Goal: Subscribe to service/newsletter

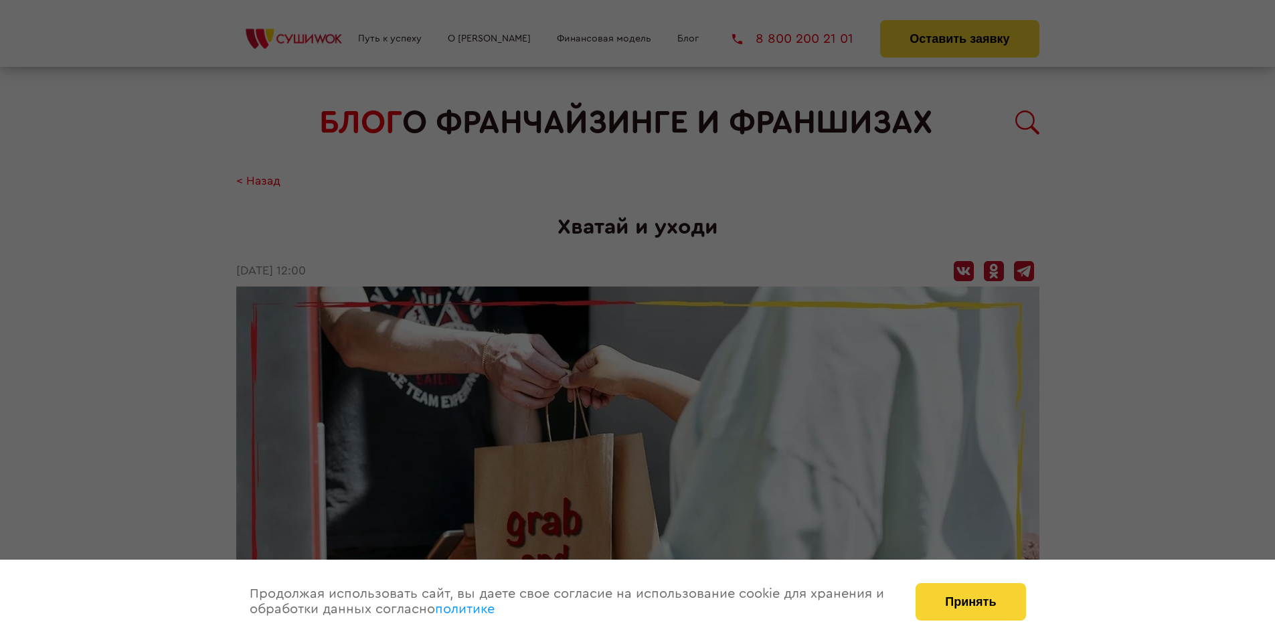
scroll to position [1320, 0]
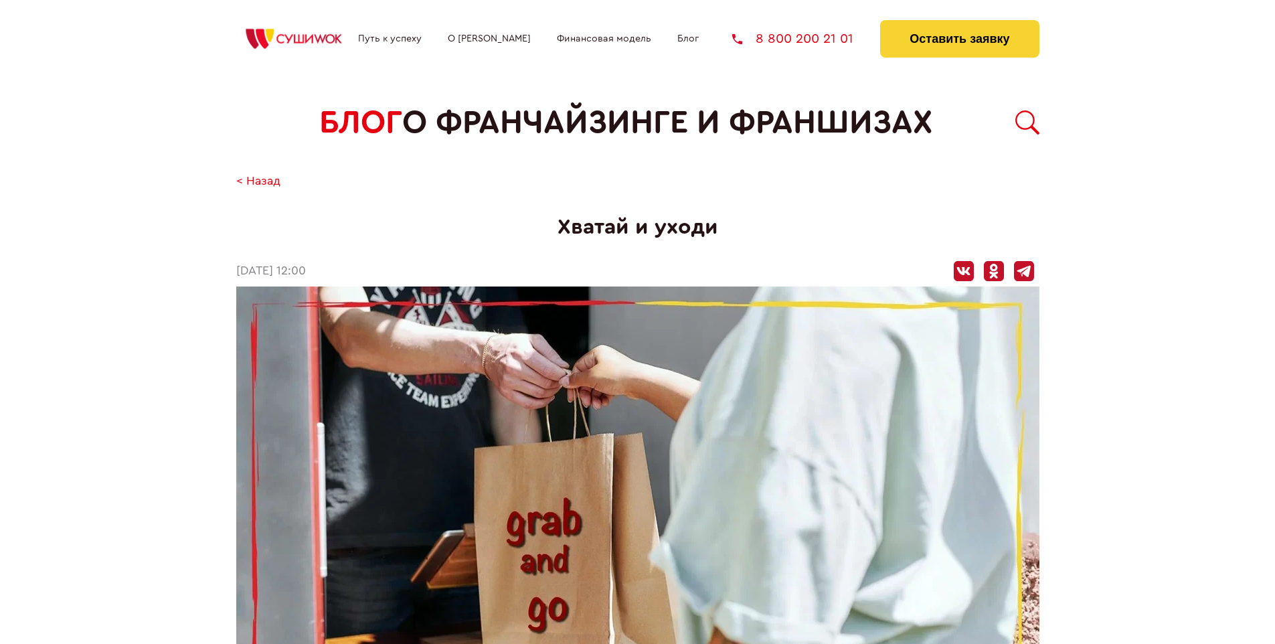
scroll to position [1320, 0]
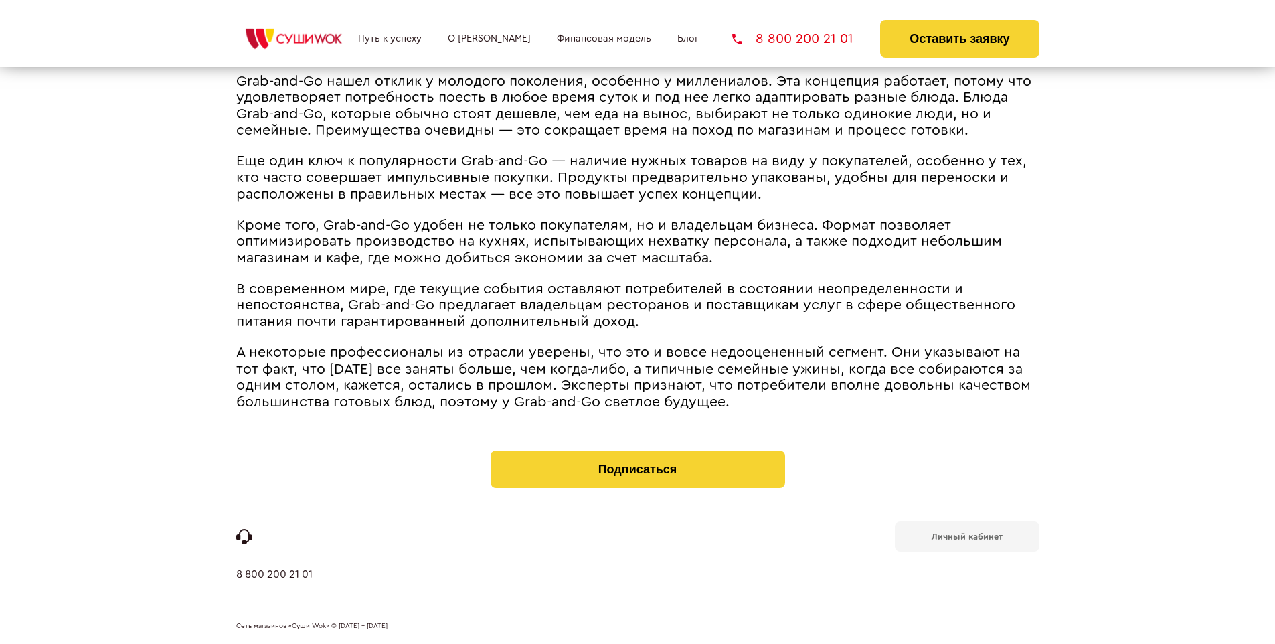
click at [966, 535] on b "Личный кабинет" at bounding box center [967, 536] width 71 height 9
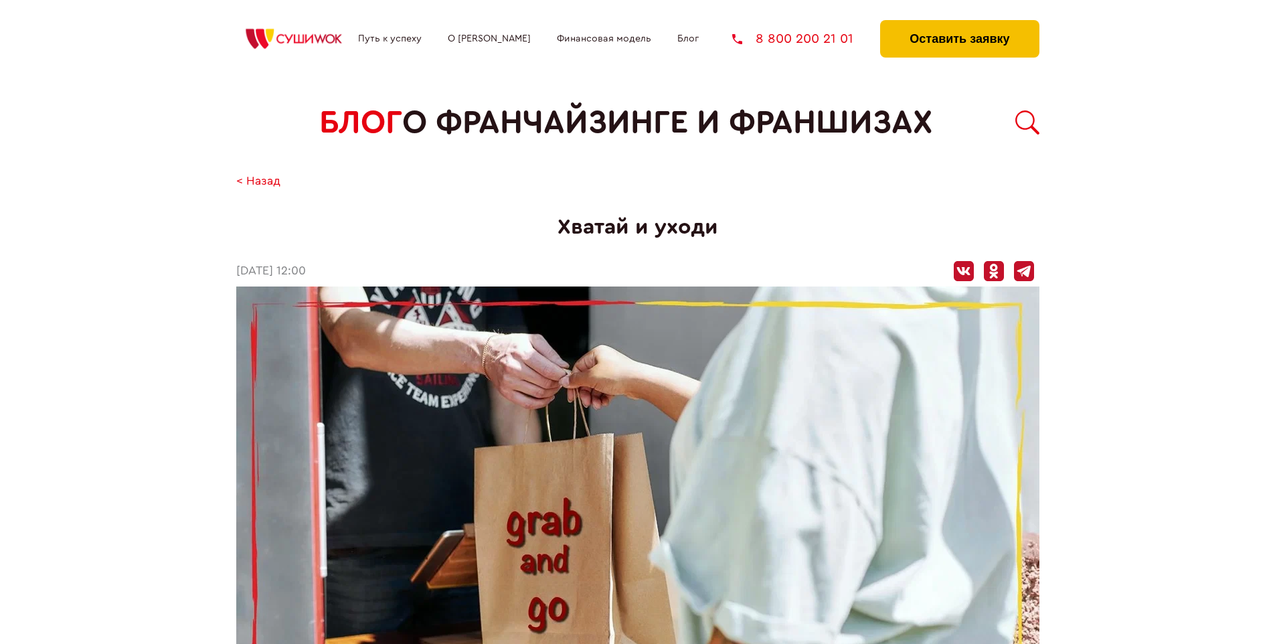
click at [959, 23] on button "Оставить заявку" at bounding box center [959, 38] width 159 height 37
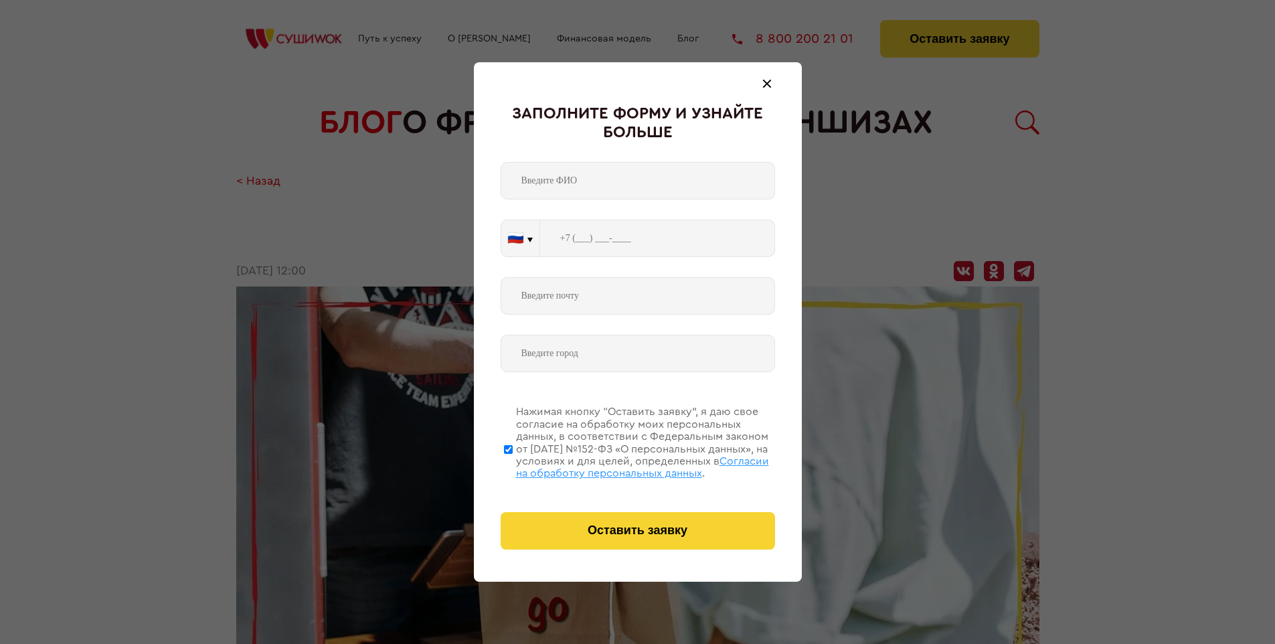
click at [620, 465] on span "Согласии на обработку персональных данных" at bounding box center [642, 467] width 253 height 23
click at [513, 465] on input "Нажимая кнопку “Оставить заявку”, я даю свое согласие на обработку моих персона…" at bounding box center [508, 448] width 9 height 107
checkbox input "false"
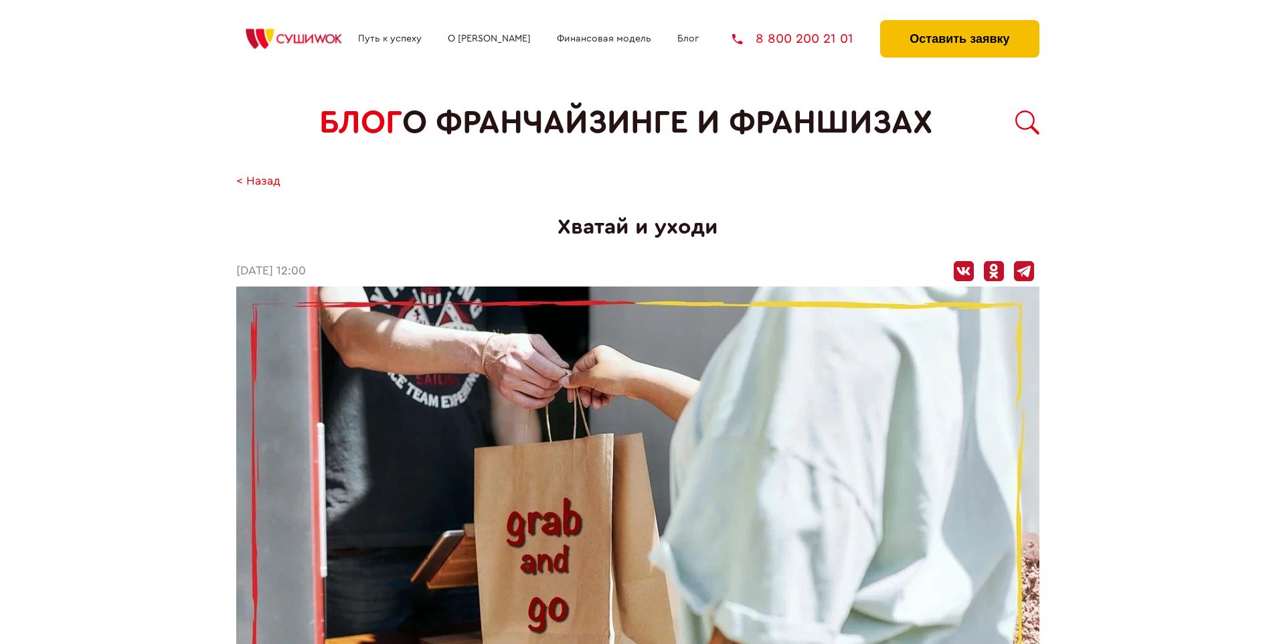
click at [959, 23] on button "Оставить заявку" at bounding box center [959, 38] width 159 height 37
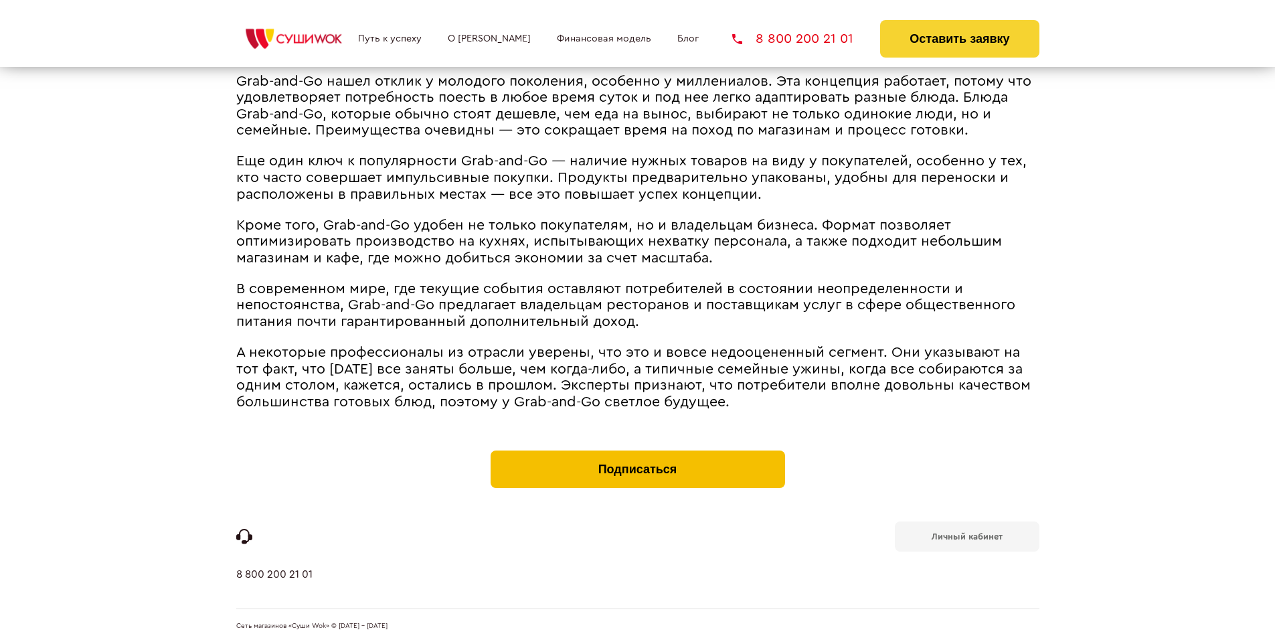
click at [637, 454] on button "Подписаться" at bounding box center [638, 468] width 294 height 37
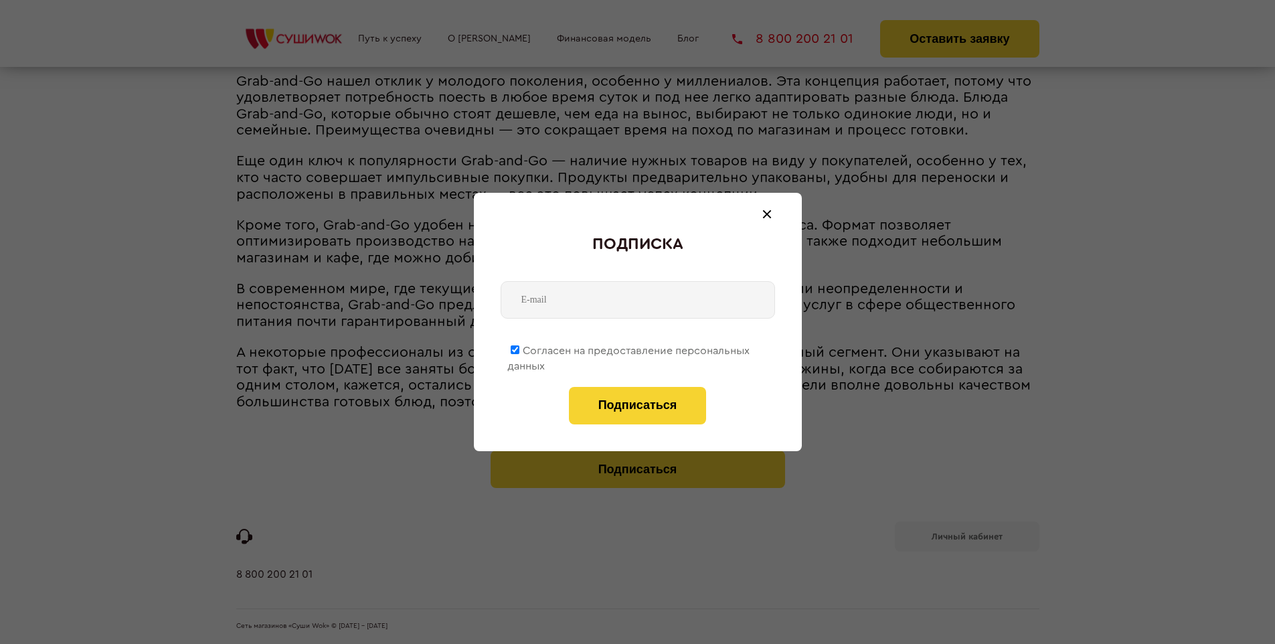
click at [629, 348] on span "Согласен на предоставление персональных данных" at bounding box center [628, 358] width 242 height 26
click at [519, 348] on input "Согласен на предоставление персональных данных" at bounding box center [515, 349] width 9 height 9
checkbox input "false"
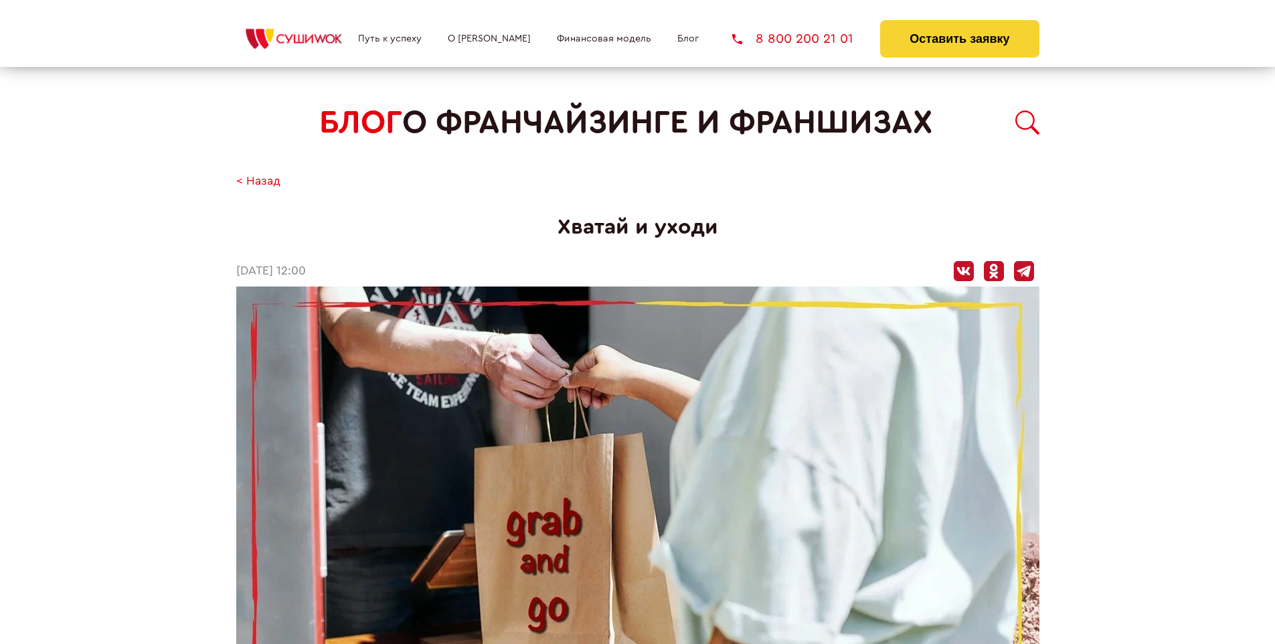
scroll to position [1320, 0]
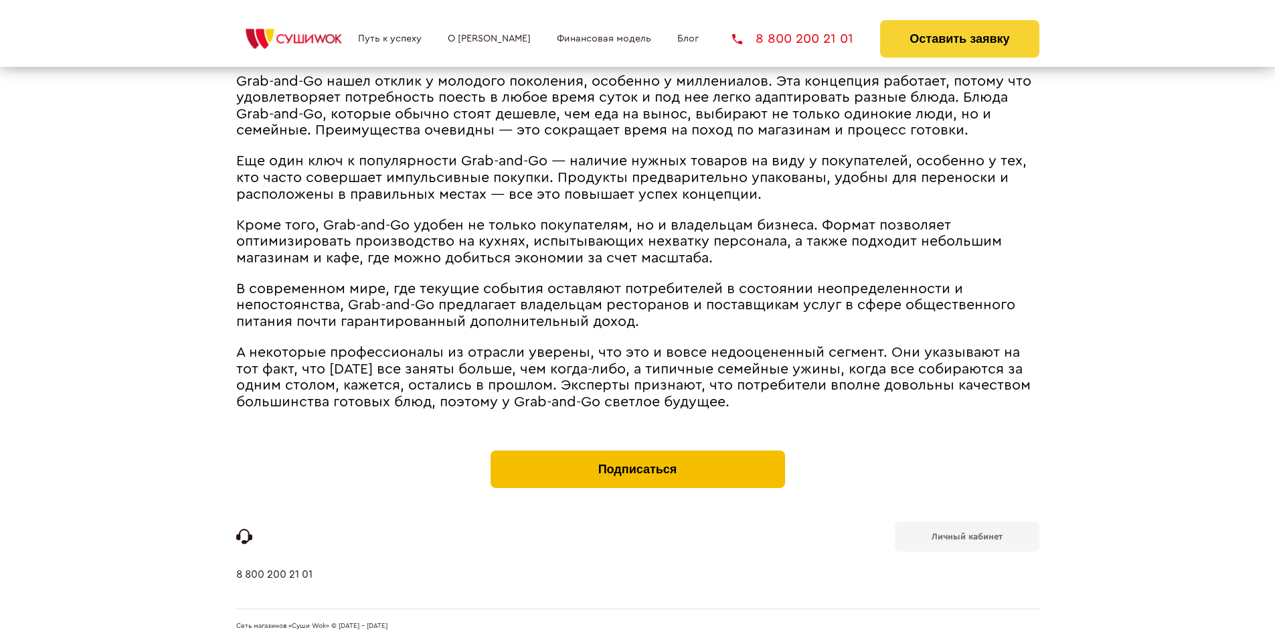
click at [637, 454] on button "Подписаться" at bounding box center [638, 468] width 294 height 37
